Goal: Check status: Check status

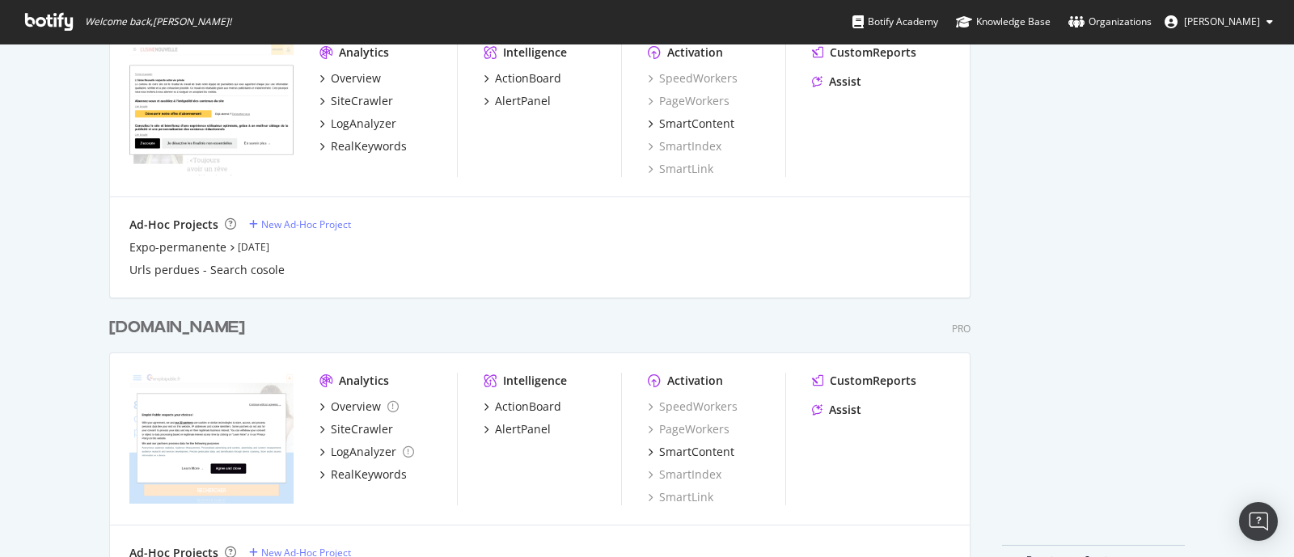
scroll to position [3282, 0]
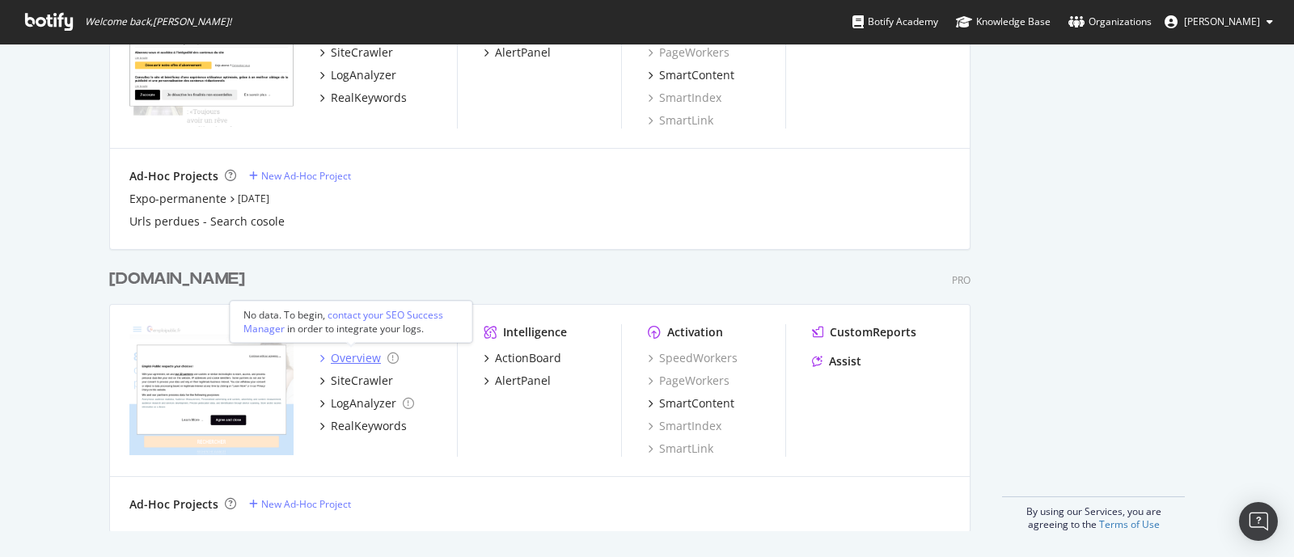
click at [340, 354] on div "Overview" at bounding box center [356, 358] width 50 height 16
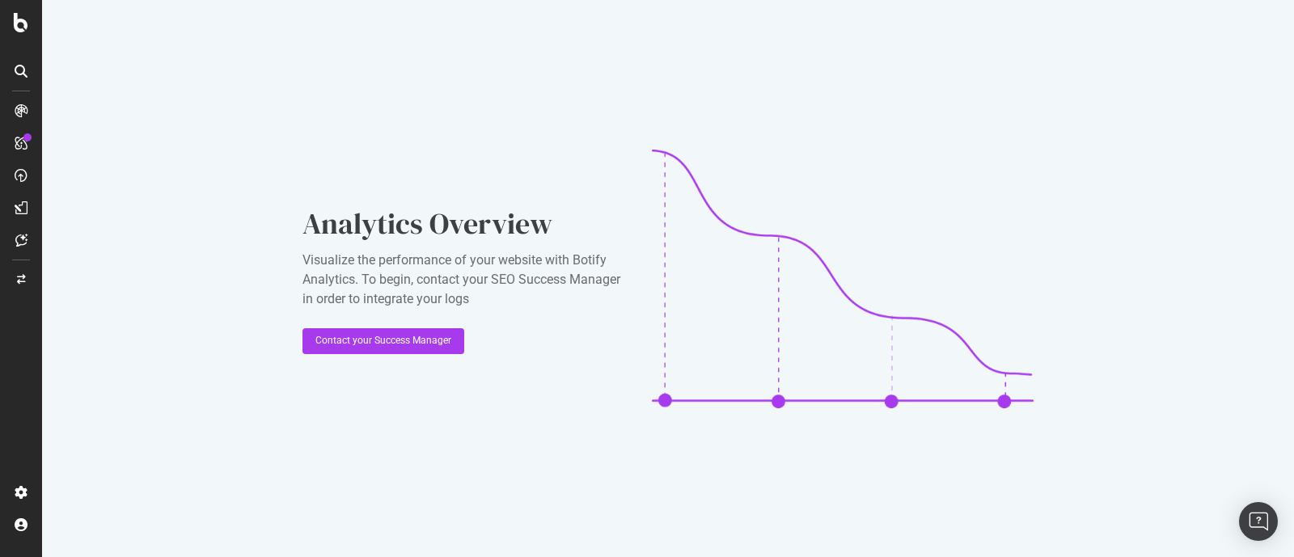
click at [15, 74] on icon at bounding box center [21, 71] width 13 height 13
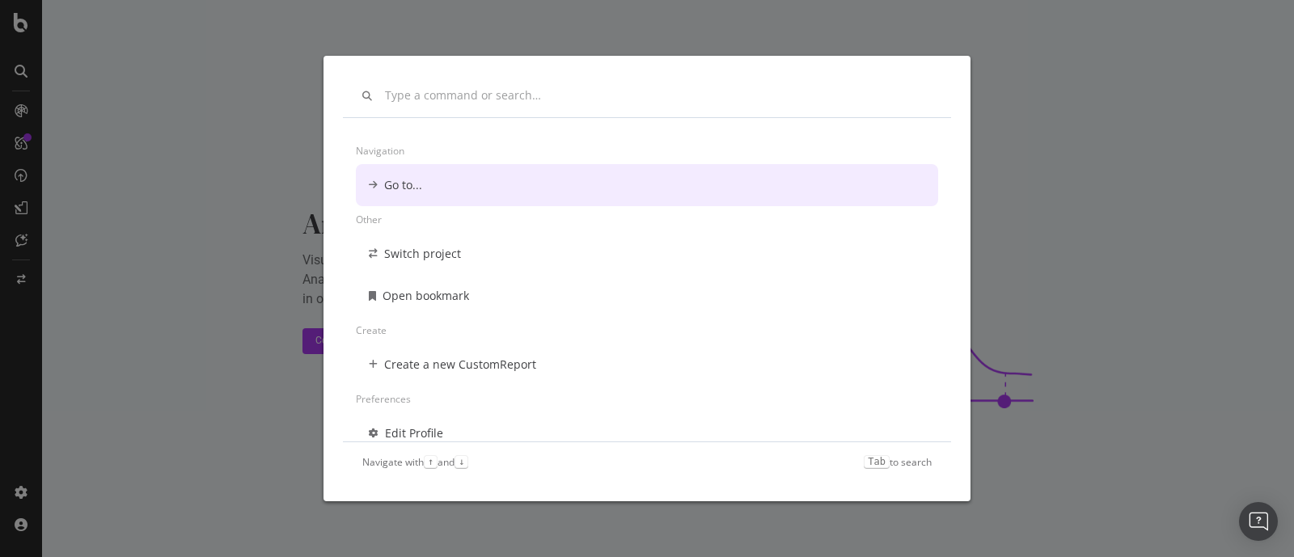
click at [23, 112] on div "Navigation Go to... Other Switch project Open bookmark Create Create a new Cust…" at bounding box center [647, 278] width 1294 height 557
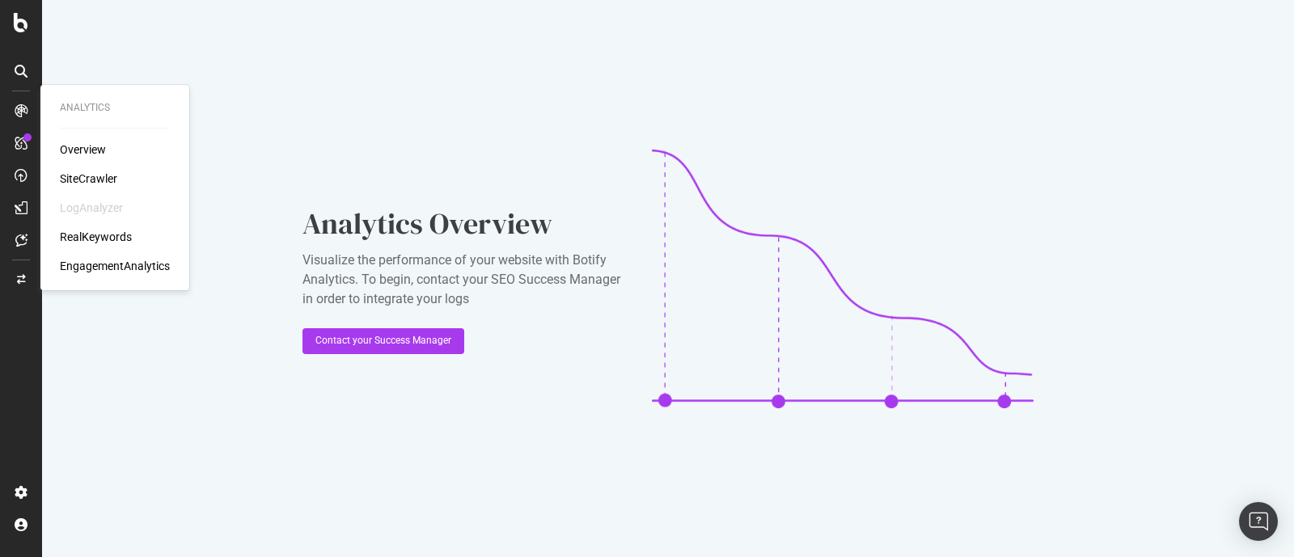
click at [99, 151] on div "Overview" at bounding box center [83, 150] width 46 height 16
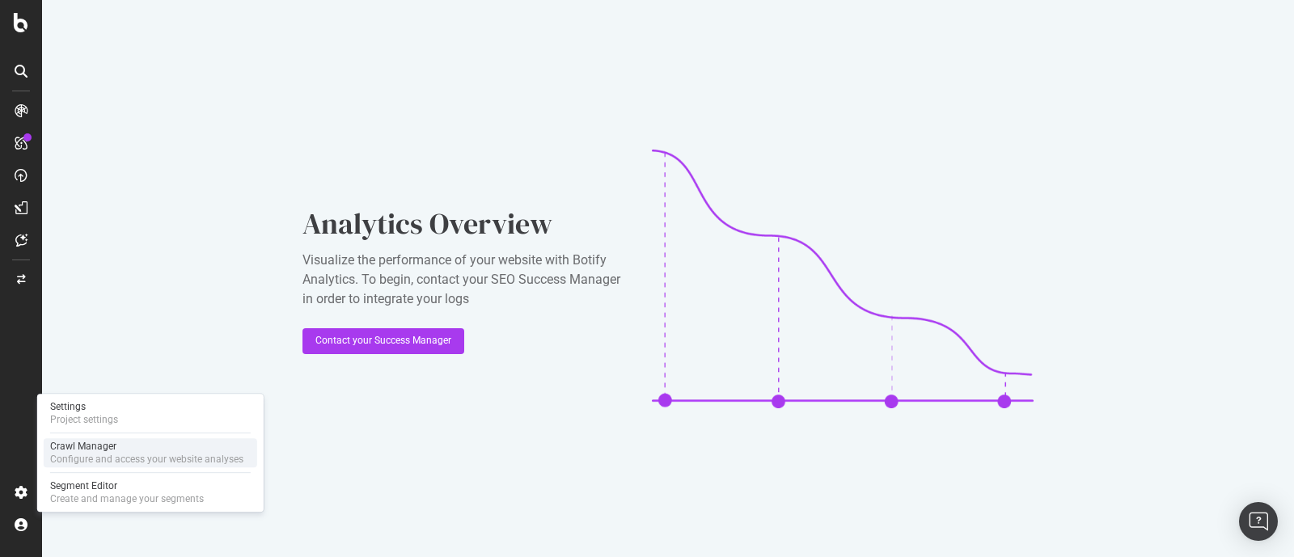
click at [111, 455] on div "Configure and access your website analyses" at bounding box center [146, 459] width 193 height 13
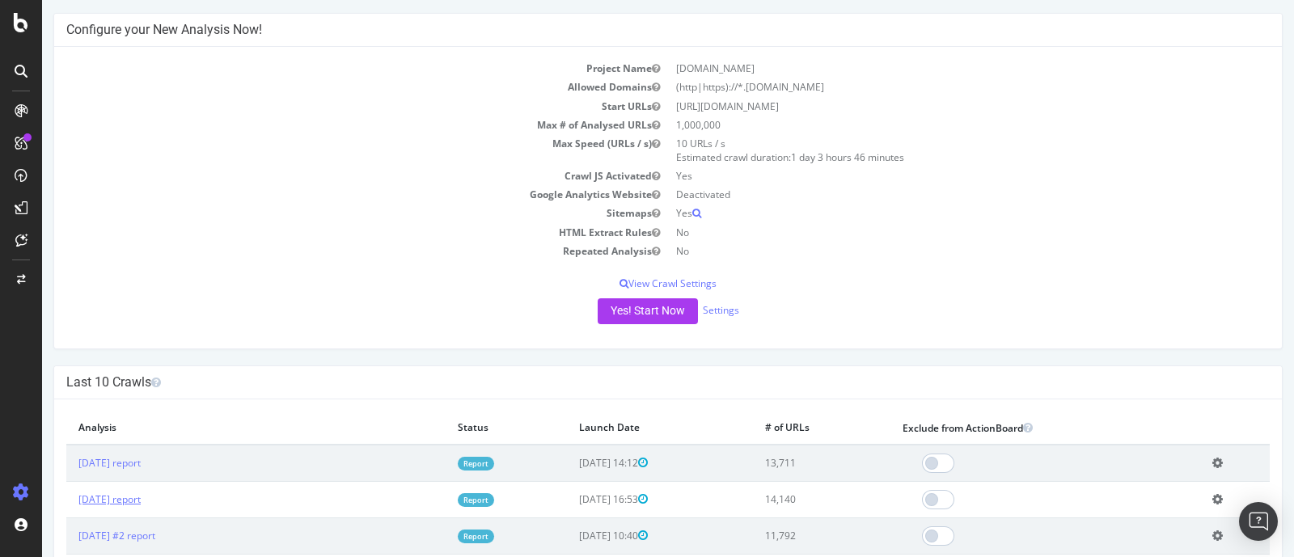
scroll to position [100, 0]
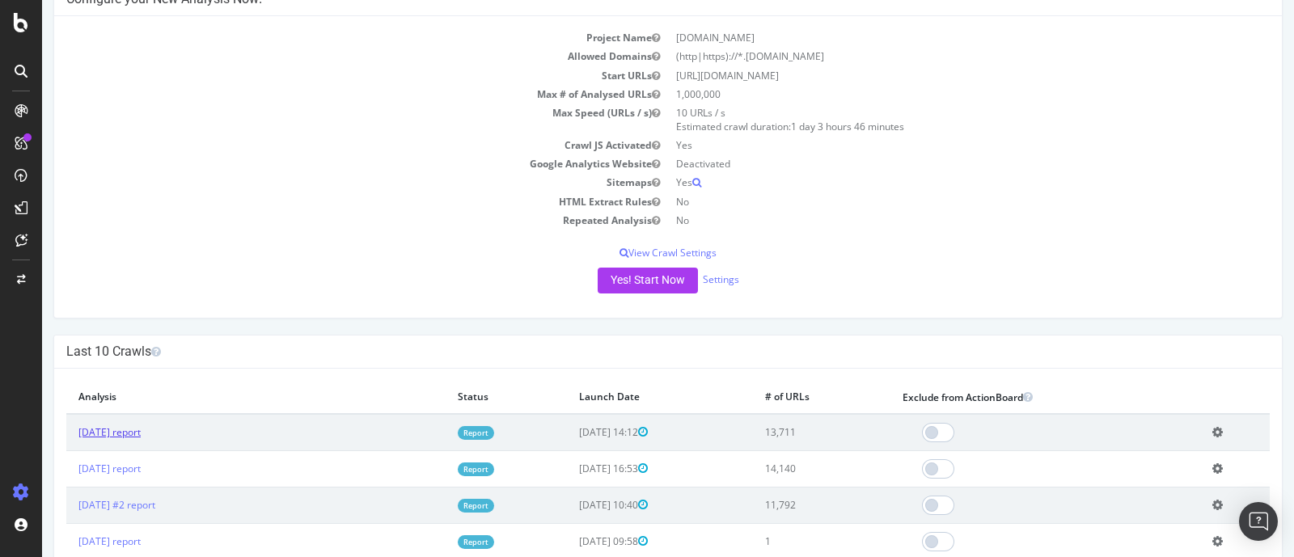
click at [141, 425] on link "[DATE] report" at bounding box center [109, 432] width 62 height 14
